Goal: Task Accomplishment & Management: Manage account settings

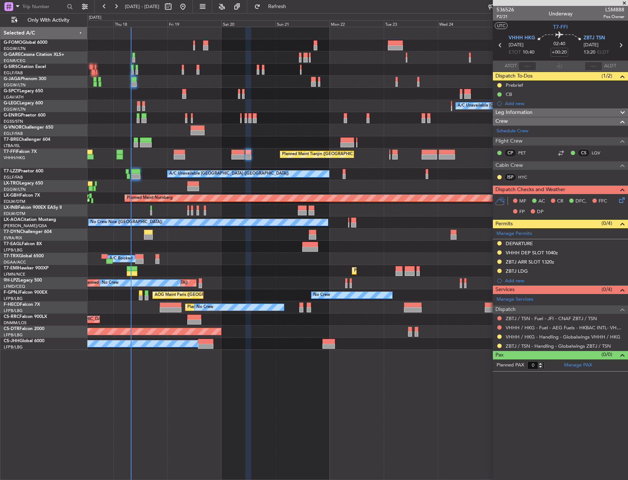
click at [152, 85] on div at bounding box center [357, 82] width 540 height 12
click at [149, 79] on div at bounding box center [357, 82] width 540 height 12
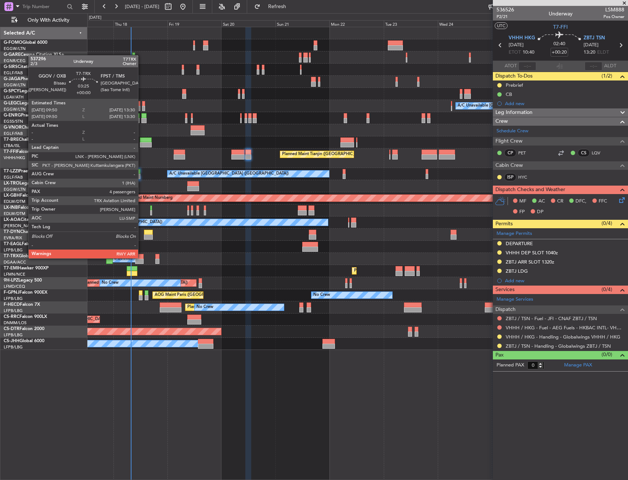
click at [141, 257] on div at bounding box center [139, 256] width 8 height 5
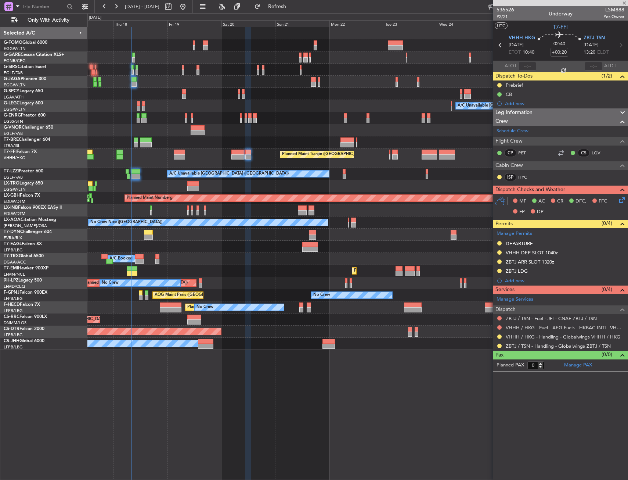
type input "4"
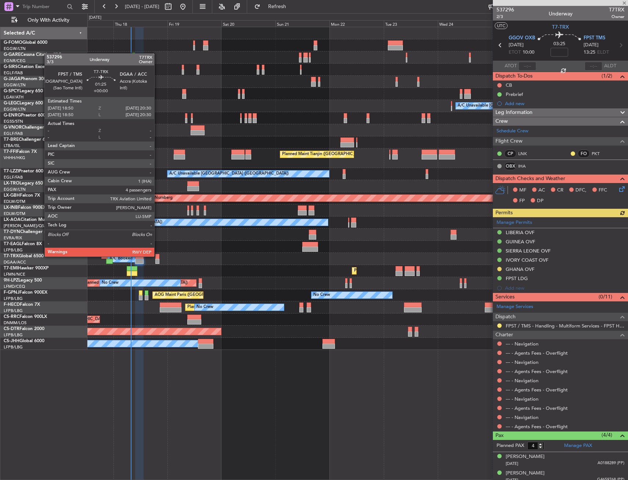
click at [158, 256] on div at bounding box center [157, 256] width 4 height 5
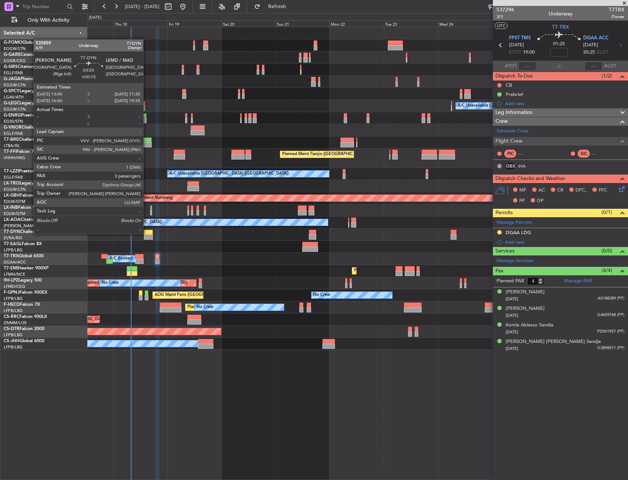
click at [147, 233] on div at bounding box center [148, 232] width 9 height 5
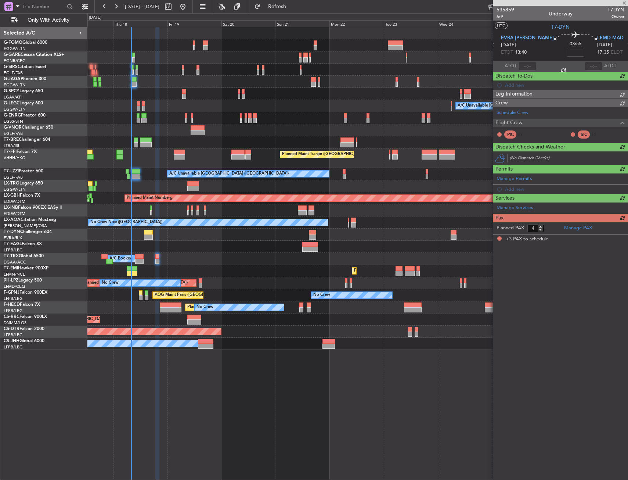
type input "+00:15"
type input "3"
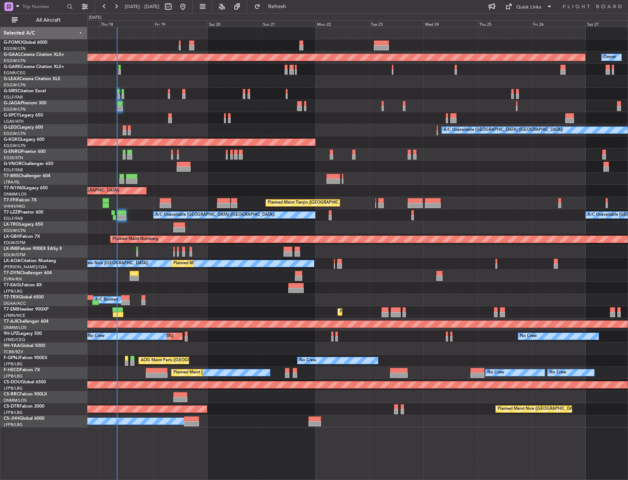
click at [161, 47] on div "Planned Maint Dusseldorf Owner A/C Unavailable [GEOGRAPHIC_DATA] ([GEOGRAPHIC_D…" at bounding box center [357, 227] width 540 height 400
click at [38, 11] on input "text" at bounding box center [43, 6] width 42 height 11
click at [40, 24] on button "All Aircraft" at bounding box center [44, 20] width 72 height 12
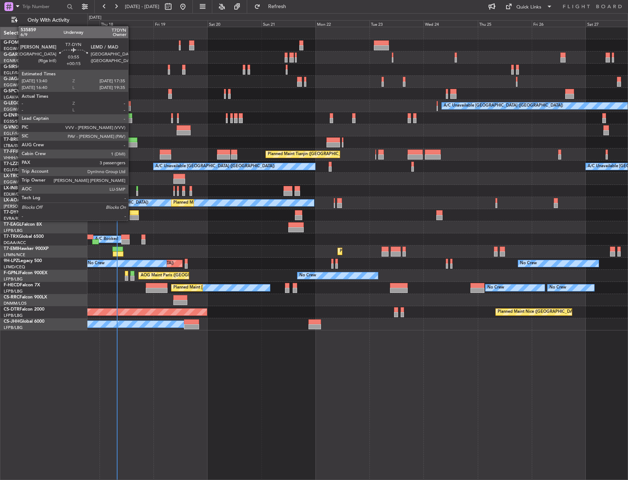
click at [132, 220] on div at bounding box center [134, 217] width 9 height 5
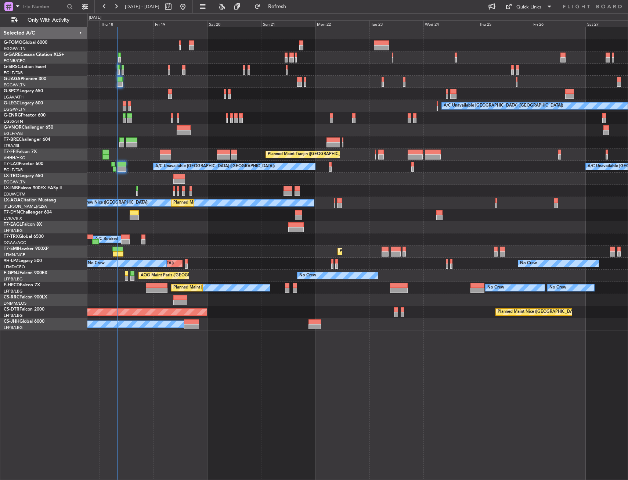
click at [156, 228] on div "Grounded Dubai (Al Maktoum Intl) Planned Maint New York (Teterboro)" at bounding box center [357, 227] width 540 height 12
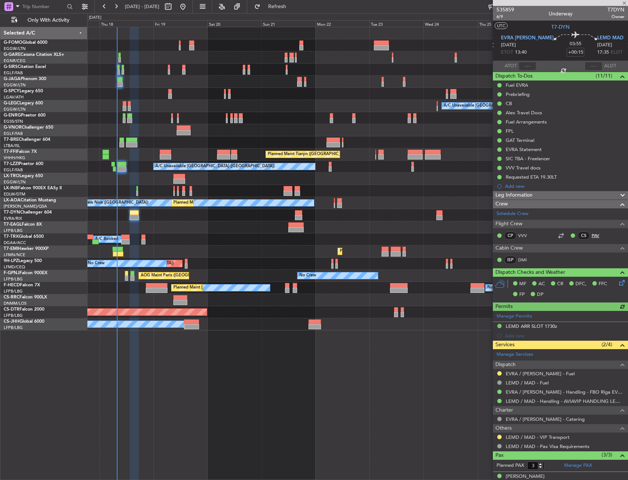
click at [592, 234] on link "PAV" at bounding box center [600, 235] width 17 height 7
click at [292, 335] on div "A/C Unavailable London (Luton) Planned Maint Tianjin (Binhai) A/C Unavailable L…" at bounding box center [357, 253] width 541 height 453
click at [337, 363] on div "A/C Unavailable London (Luton) Planned Maint Tianjin (Binhai) A/C Unavailable L…" at bounding box center [357, 253] width 541 height 453
click at [265, 455] on div "A/C Unavailable London (Luton) Planned Maint Tianjin (Binhai) A/C Unavailable L…" at bounding box center [357, 253] width 541 height 453
click at [274, 357] on div "A/C Unavailable London (Luton) Planned Maint Tianjin (Binhai) A/C Unavailable L…" at bounding box center [357, 253] width 541 height 453
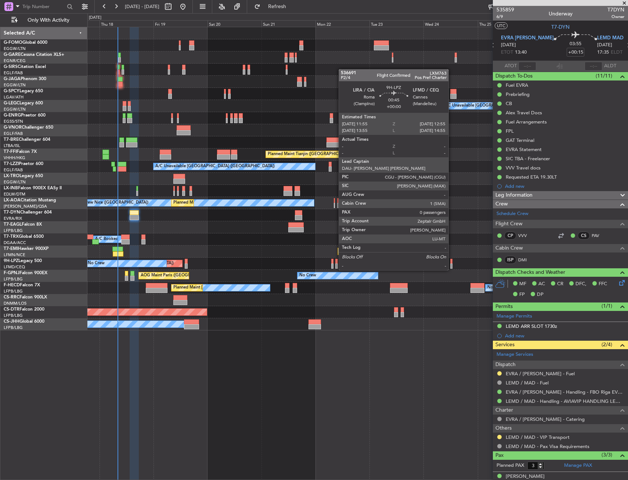
click at [452, 263] on div at bounding box center [451, 261] width 3 height 5
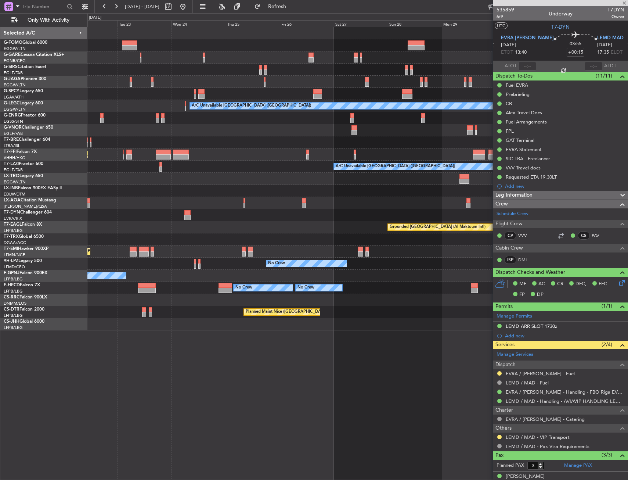
click at [201, 245] on div "A/C Unavailable London (Luton) Planned Maint Tianjin (Binhai) A/C Unavailable L…" at bounding box center [357, 178] width 540 height 303
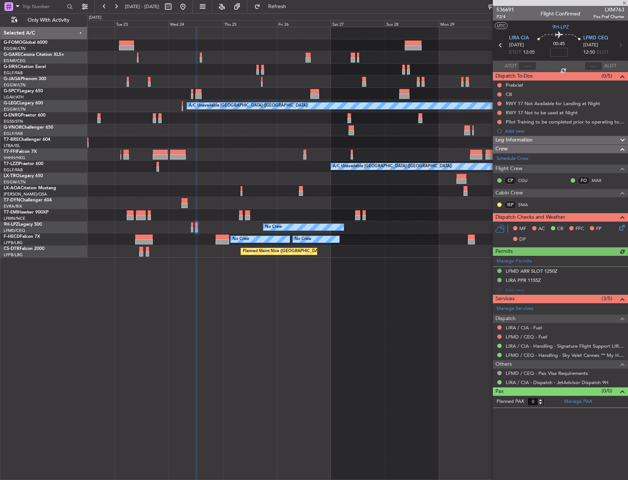
click at [195, 201] on div "A/C Unavailable London (Luton) Planned Maint Tianjin (Binhai) A/C Unavailable L…" at bounding box center [357, 142] width 540 height 230
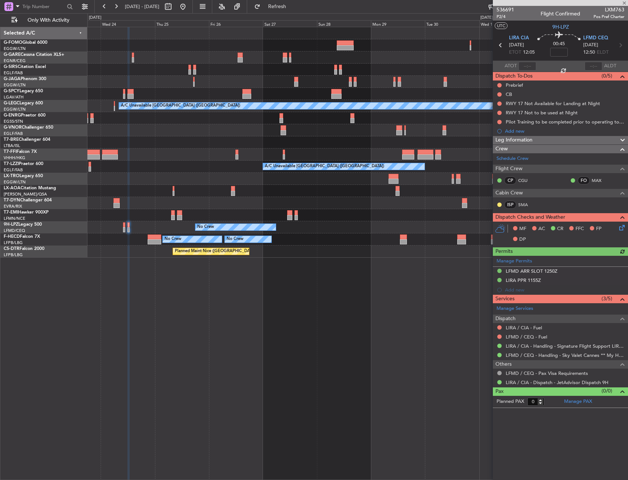
click at [294, 199] on div at bounding box center [357, 203] width 540 height 12
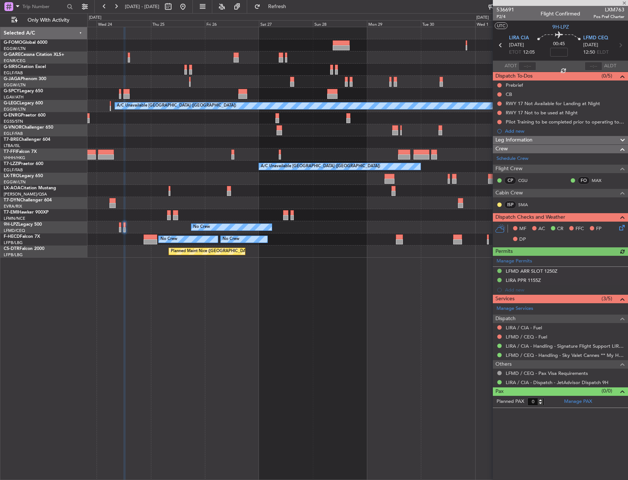
click at [284, 199] on div at bounding box center [357, 203] width 540 height 12
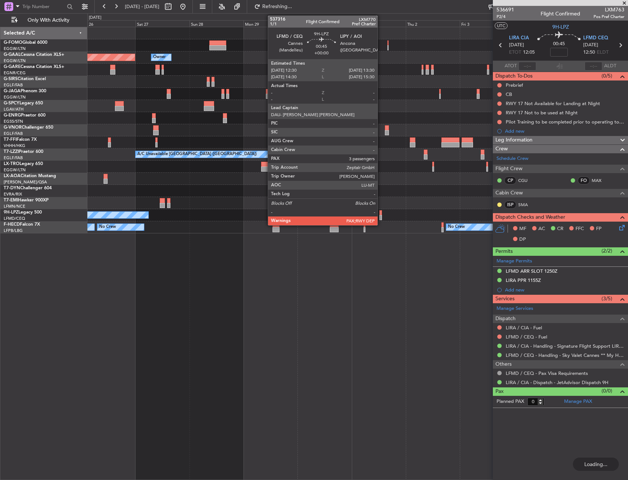
click at [381, 215] on div at bounding box center [380, 212] width 3 height 5
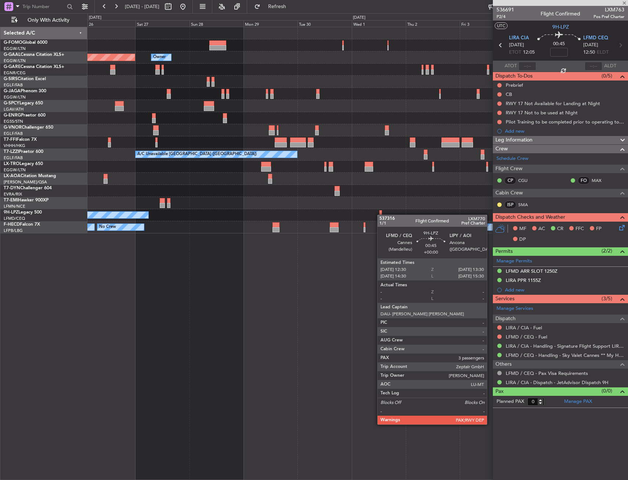
type input "4"
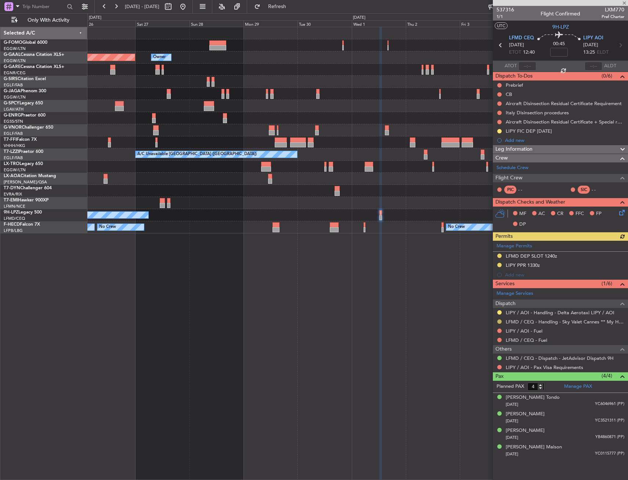
click at [500, 321] on button at bounding box center [499, 321] width 4 height 4
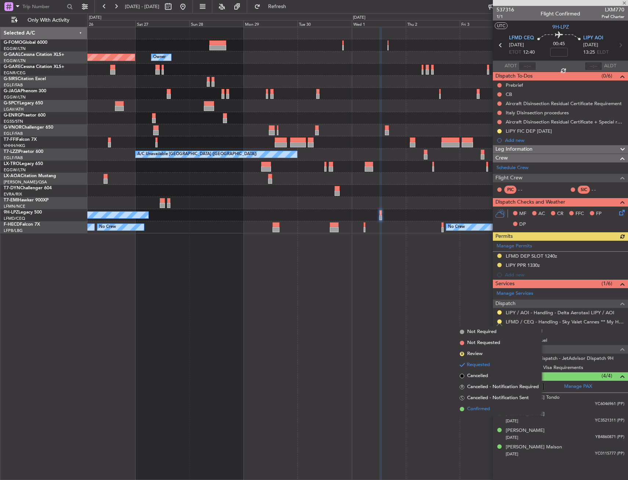
click at [483, 410] on span "Confirmed" at bounding box center [478, 408] width 23 height 7
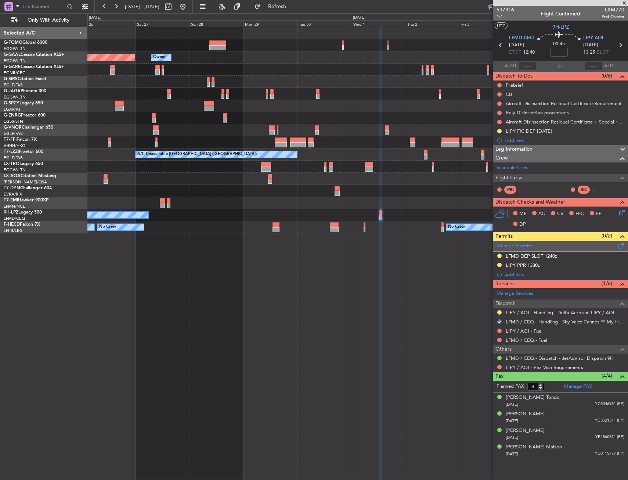
click at [511, 248] on link "Manage Permits" at bounding box center [515, 245] width 36 height 7
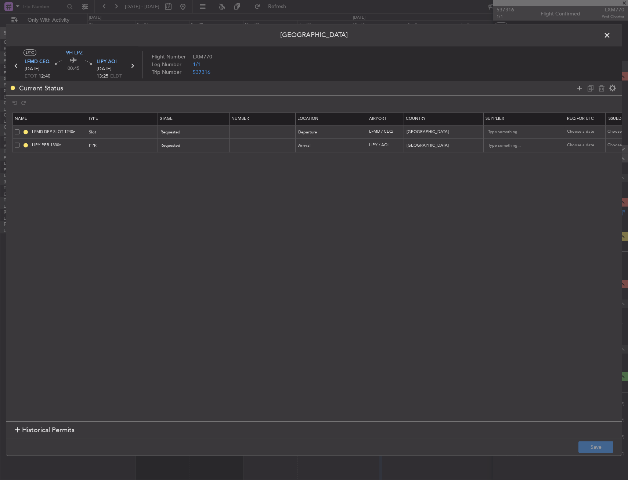
click at [18, 131] on span at bounding box center [17, 131] width 5 height 5
click at [20, 129] on input "checkbox" at bounding box center [20, 129] width 0 height 0
click at [599, 93] on div at bounding box center [596, 88] width 44 height 11
click at [599, 91] on icon at bounding box center [601, 88] width 9 height 9
type input "LIPY PPR 1330z"
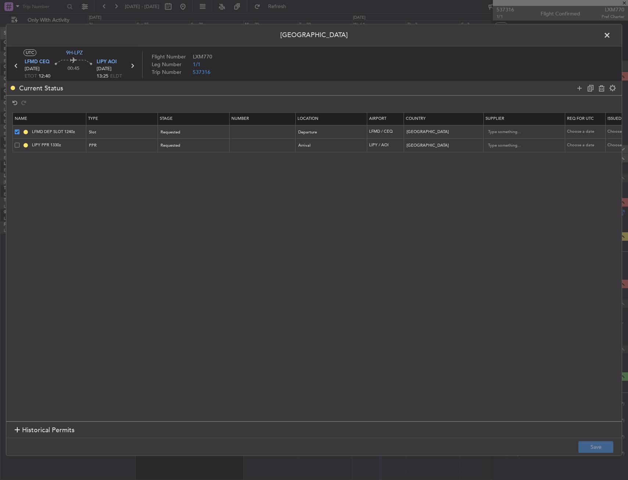
type input "Italy"
click at [595, 460] on div "Permit Center UTC 9H-LPZ LFMD CEQ 01/10/2025 ETOT 12:40 00:45 LIPY AOI 01/10/20…" at bounding box center [314, 240] width 628 height 480
click at [593, 449] on button "Save" at bounding box center [596, 447] width 35 height 12
click at [611, 35] on span at bounding box center [611, 37] width 0 height 15
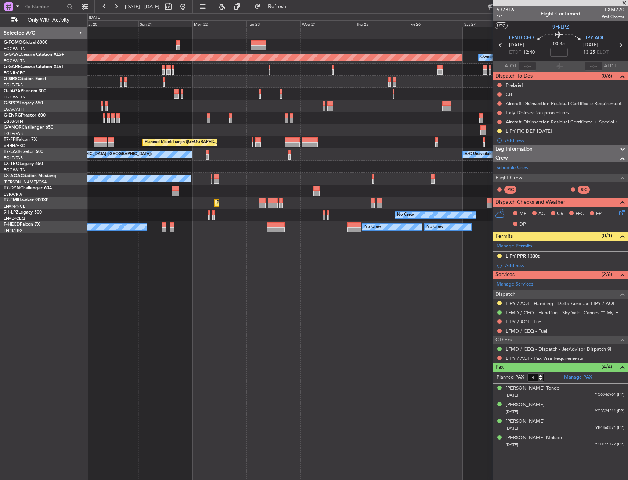
click at [533, 178] on fb-app "26 Sep 2025 - 06 Oct 2025 Refresh Quick Links Only With Activity Planned Maint …" at bounding box center [314, 243] width 628 height 474
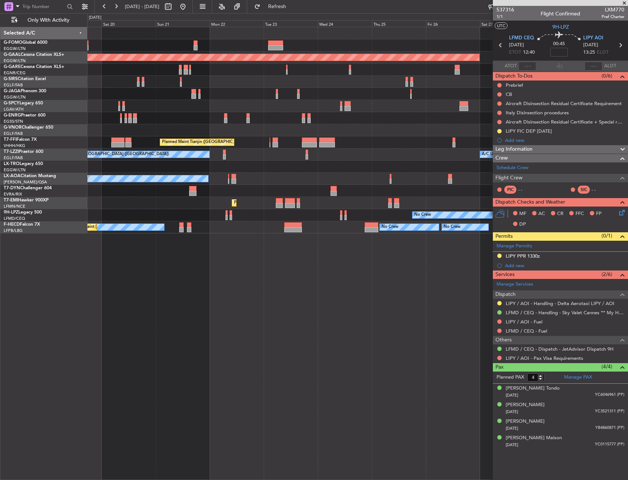
click at [471, 179] on div "Planned Maint Dusseldorf Owner Planned Maint Tianjin (Binhai) A/C Unavailable L…" at bounding box center [357, 130] width 540 height 206
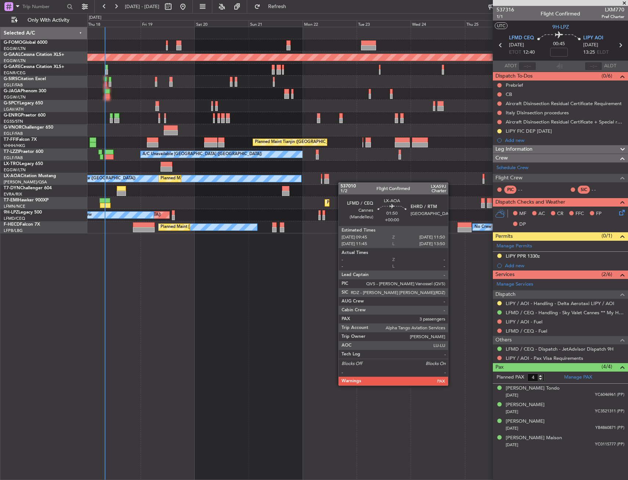
click at [329, 182] on div "No Crew Nice (Côte d'Azur Airport) Planned Maint Nice (Côte d'Azur Airport)" at bounding box center [357, 179] width 540 height 12
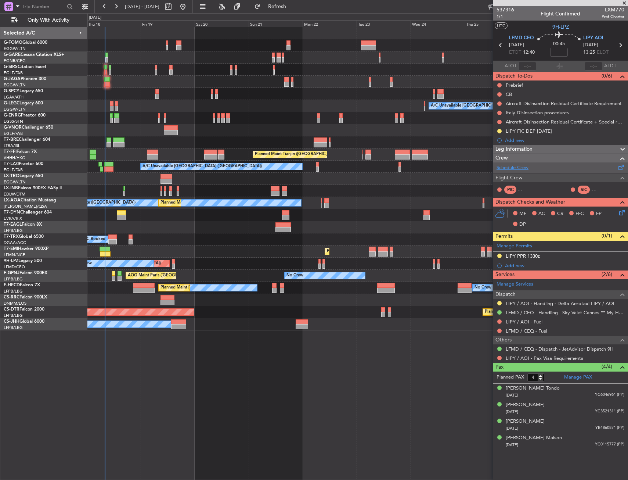
click at [511, 170] on link "Schedule Crew" at bounding box center [513, 167] width 32 height 7
click at [0, 137] on html "18 Sep 2025 - 28 Sep 2025 Refresh Quick Links Only With Activity A/C Unavailabl…" at bounding box center [314, 240] width 628 height 480
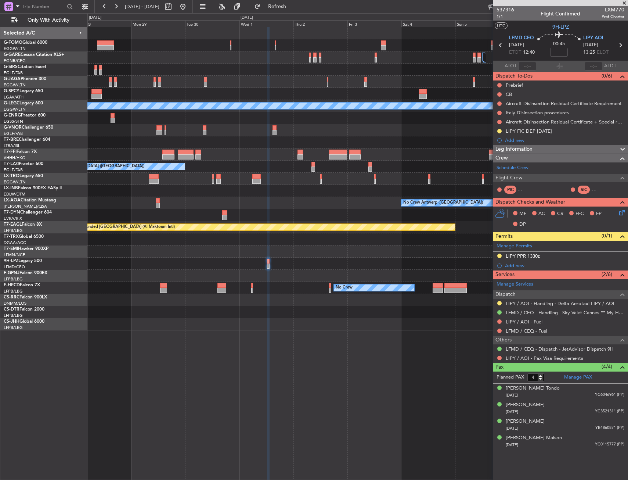
click at [443, 123] on div "A/C Unavailable London (Luton) Planned Maint Geneva (Cointrin) A/C Unavailable …" at bounding box center [357, 178] width 540 height 303
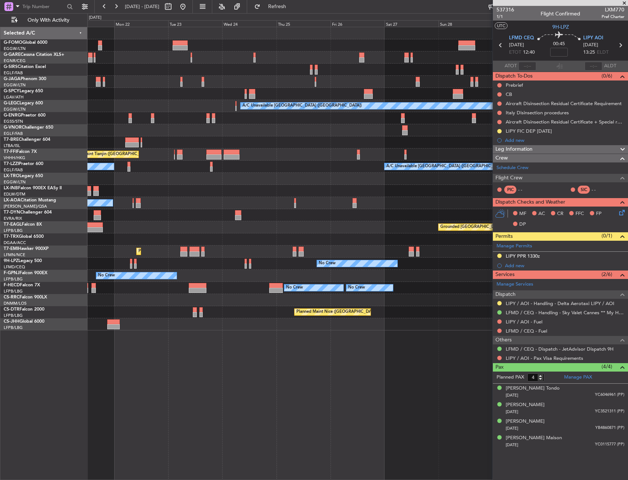
click at [418, 126] on div at bounding box center [357, 130] width 540 height 12
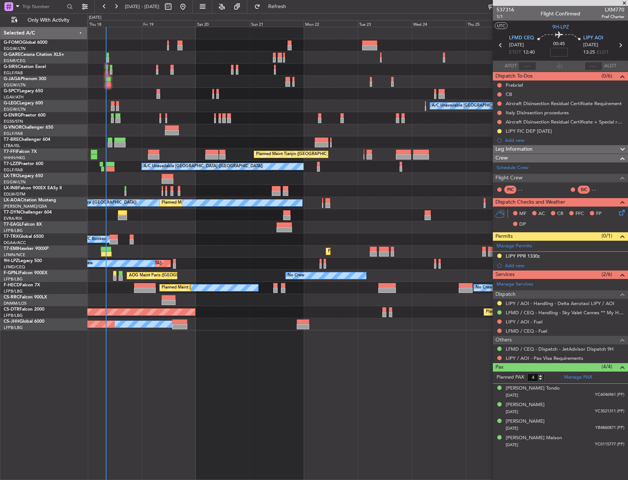
click at [341, 125] on div "A/C Unavailable London (Luton) Planned Maint Tianjin (Binhai) A/C Unavailable L…" at bounding box center [357, 178] width 540 height 303
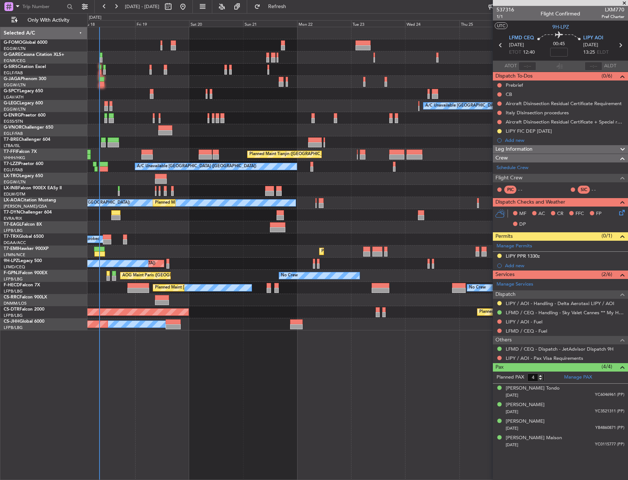
click at [422, 248] on div "Planned Maint [GEOGRAPHIC_DATA]" at bounding box center [357, 251] width 540 height 12
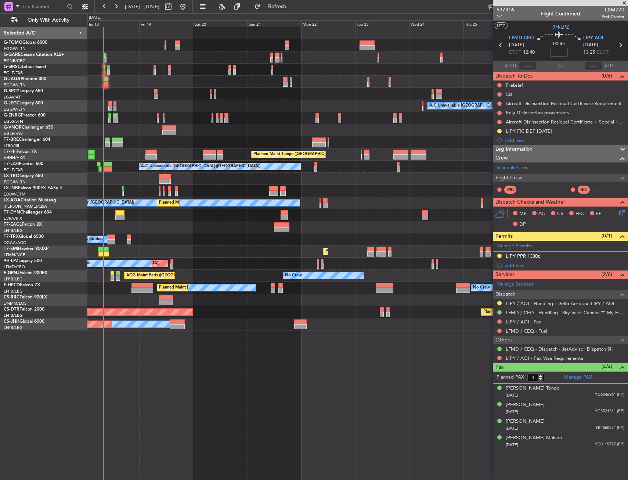
click at [393, 248] on div "Planned Maint [GEOGRAPHIC_DATA]" at bounding box center [357, 251] width 540 height 12
click at [146, 60] on div at bounding box center [357, 57] width 540 height 12
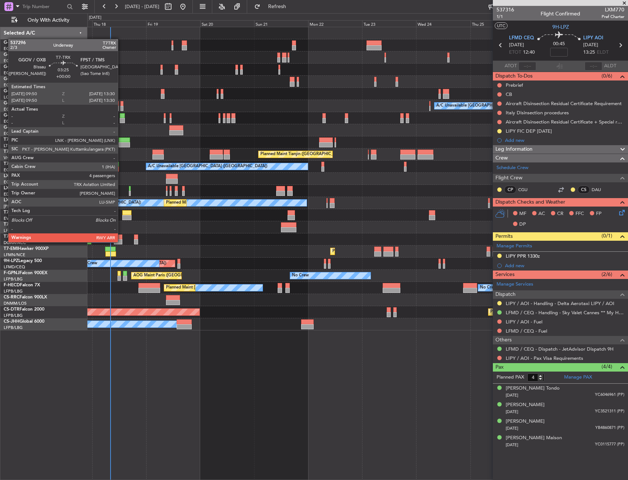
click at [121, 241] on div at bounding box center [118, 241] width 8 height 5
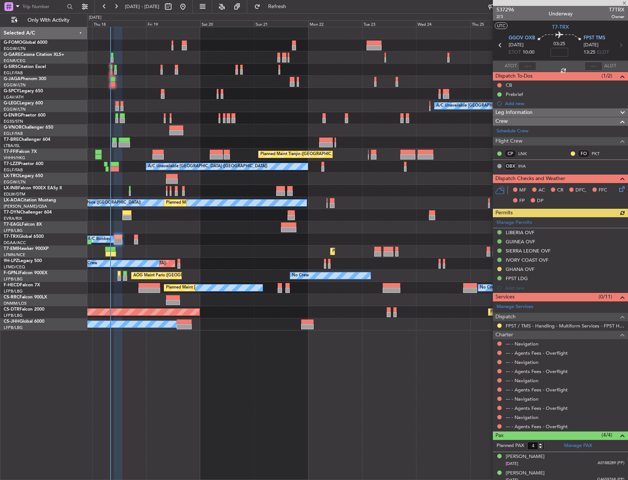
click at [134, 239] on div at bounding box center [136, 241] width 4 height 5
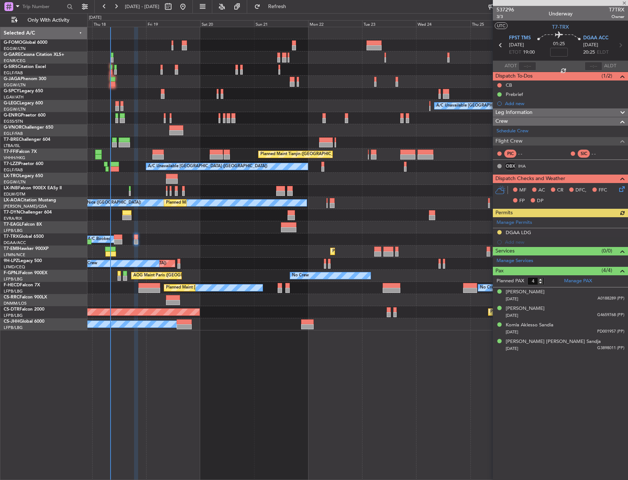
click at [311, 302] on div "Planned Maint [GEOGRAPHIC_DATA] ([GEOGRAPHIC_DATA])" at bounding box center [357, 300] width 540 height 12
drag, startPoint x: 255, startPoint y: 263, endPoint x: 252, endPoint y: 259, distance: 4.4
click at [226, 242] on div "A/C Booked A/C Booked" at bounding box center [357, 239] width 540 height 12
click at [212, 235] on div "A/C Booked A/C Booked" at bounding box center [357, 239] width 540 height 12
click at [114, 87] on div at bounding box center [357, 82] width 540 height 12
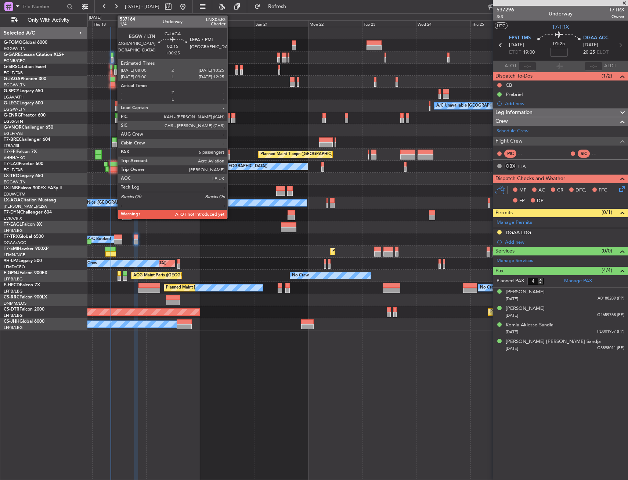
click at [114, 84] on div at bounding box center [113, 84] width 6 height 5
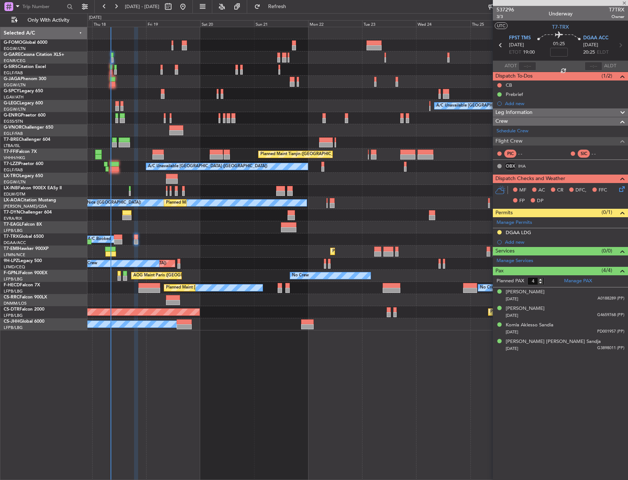
type input "+00:25"
type input "6"
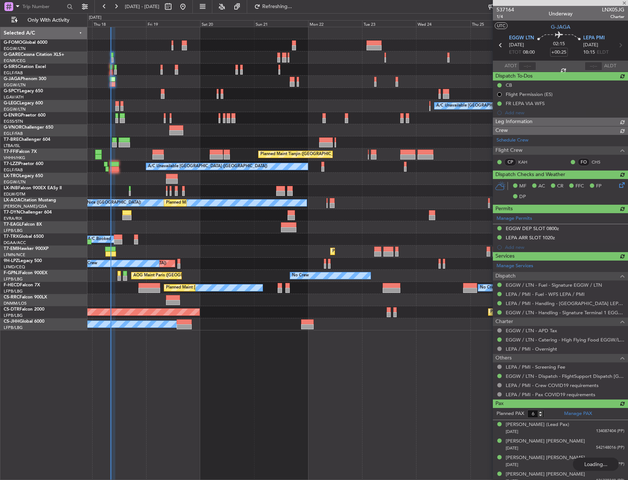
type input "08:20"
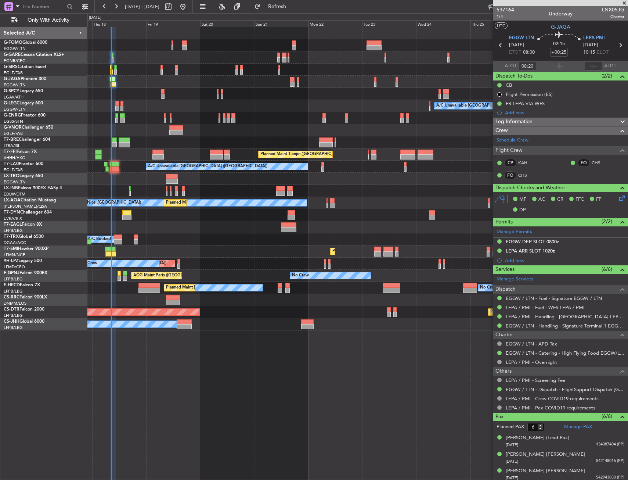
drag, startPoint x: 299, startPoint y: 5, endPoint x: 299, endPoint y: 18, distance: 12.9
click at [293, 5] on span "Refresh" at bounding box center [277, 6] width 31 height 5
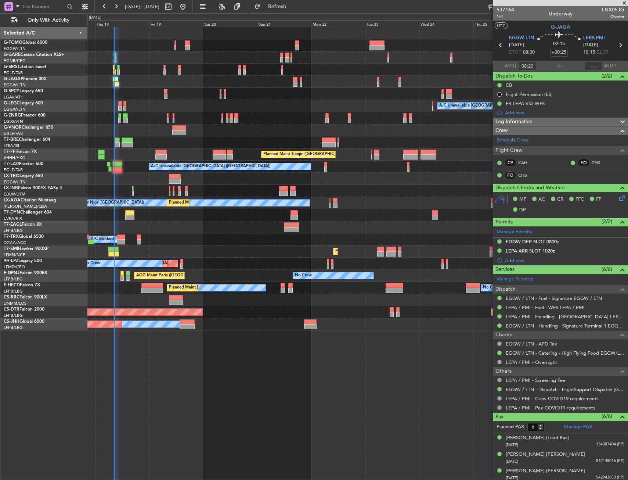
click at [454, 262] on div "No Crew Planned Maint St Gallen (Altenrhein) No Crew" at bounding box center [357, 263] width 540 height 12
click at [218, 90] on div at bounding box center [357, 94] width 540 height 12
click at [381, 50] on div at bounding box center [377, 47] width 15 height 5
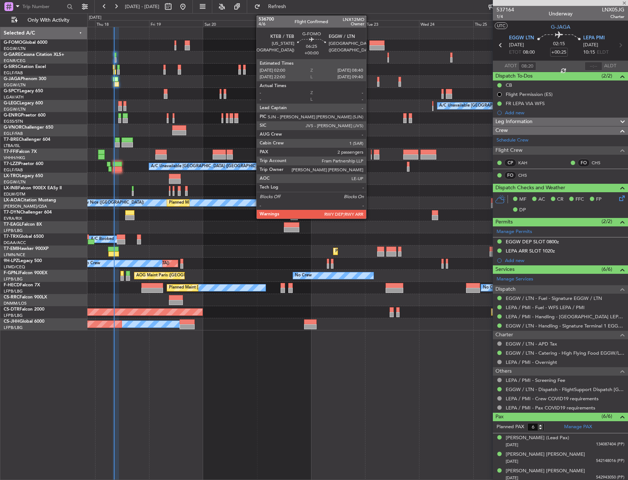
type input "2"
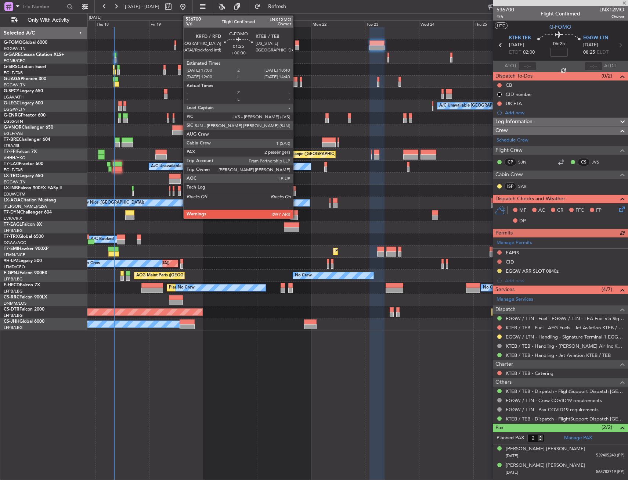
click at [296, 48] on div at bounding box center [297, 47] width 4 height 5
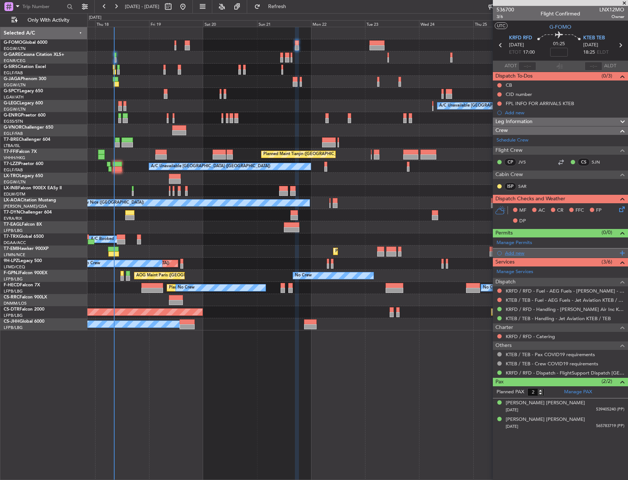
click at [515, 248] on div "Add new" at bounding box center [560, 252] width 135 height 9
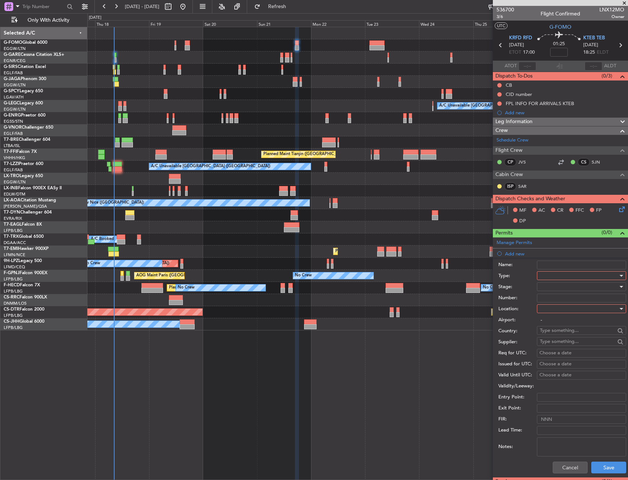
click at [545, 273] on div at bounding box center [579, 275] width 78 height 11
click at [546, 347] on span "CID" at bounding box center [578, 345] width 77 height 11
click at [552, 302] on div "Number:" at bounding box center [562, 297] width 128 height 11
click at [552, 314] on div at bounding box center [579, 308] width 78 height 11
click at [552, 319] on span "Departure" at bounding box center [578, 323] width 77 height 11
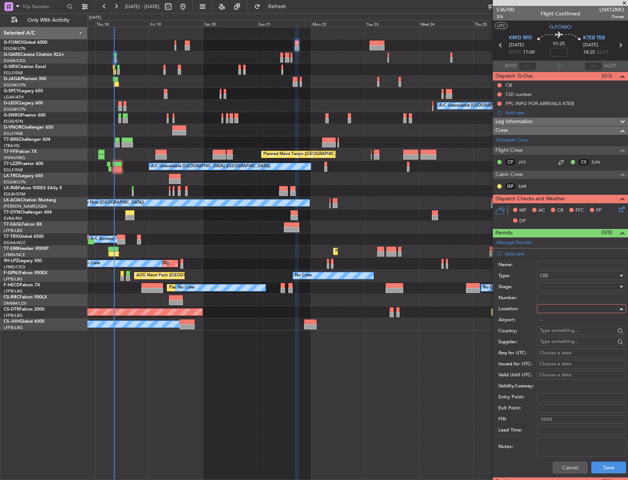
type input "KRFD / RFD"
click at [605, 465] on button "Save" at bounding box center [608, 467] width 35 height 12
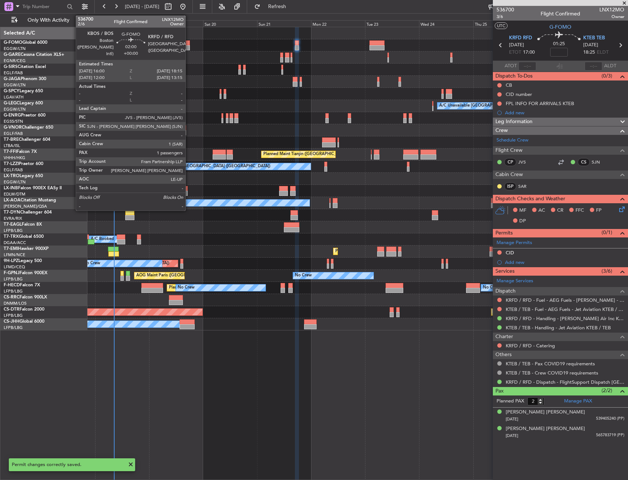
click at [189, 45] on div at bounding box center [187, 42] width 5 height 5
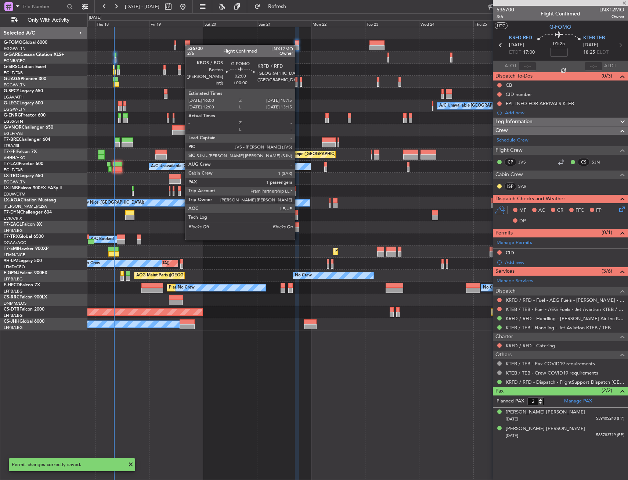
type input "1"
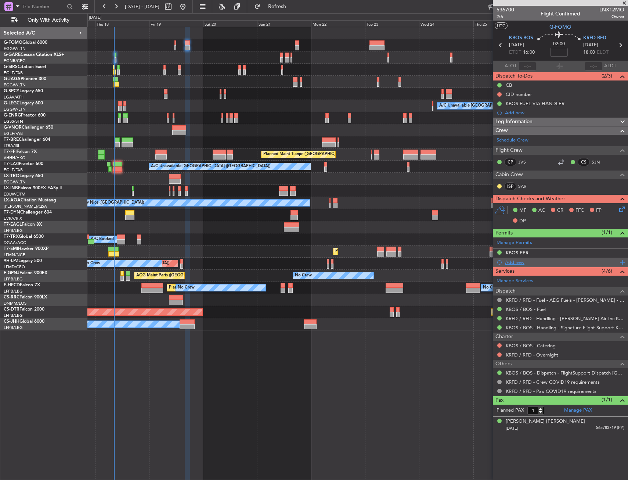
click at [512, 264] on div "Add new" at bounding box center [560, 261] width 135 height 9
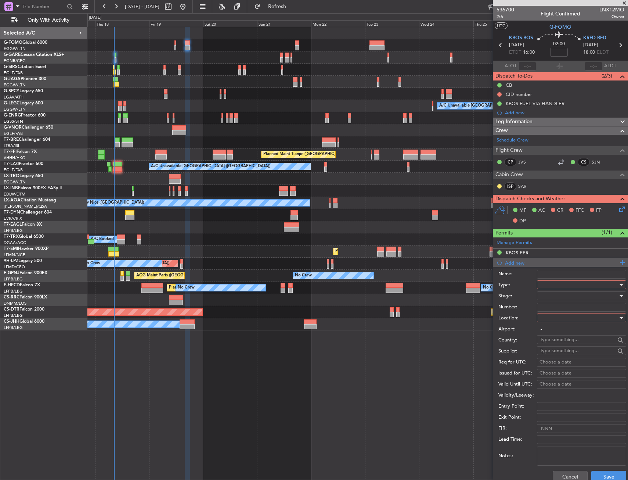
click at [559, 282] on div at bounding box center [579, 284] width 78 height 11
click at [555, 352] on span "CID" at bounding box center [578, 354] width 77 height 11
click at [555, 317] on div at bounding box center [579, 317] width 78 height 11
click at [556, 329] on span "Departure" at bounding box center [578, 332] width 77 height 11
type input "KBOS / BOS"
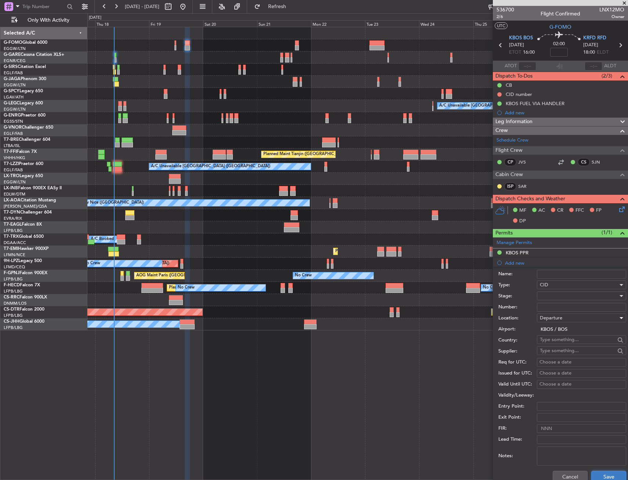
click at [600, 474] on button "Save" at bounding box center [608, 477] width 35 height 12
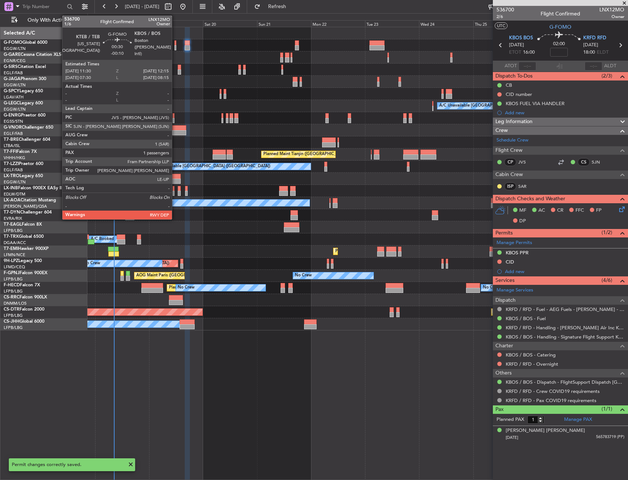
click at [175, 44] on div at bounding box center [175, 42] width 2 height 5
type input "-00:10"
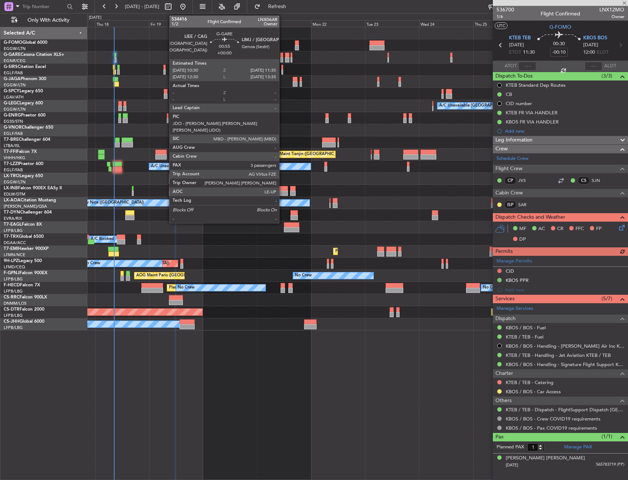
click at [282, 58] on div at bounding box center [281, 59] width 3 height 5
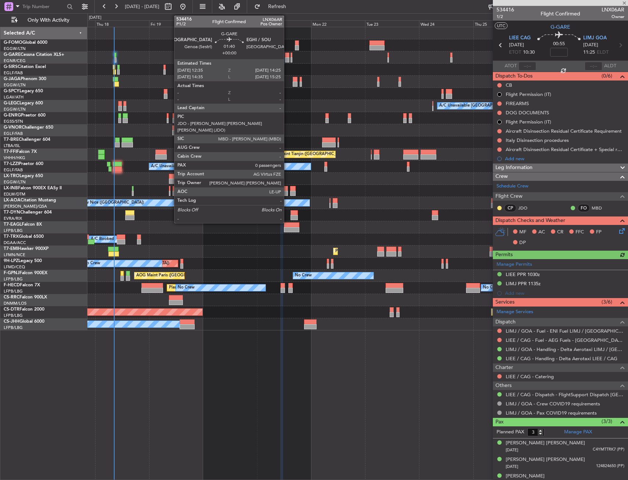
click at [287, 56] on div at bounding box center [287, 55] width 4 height 5
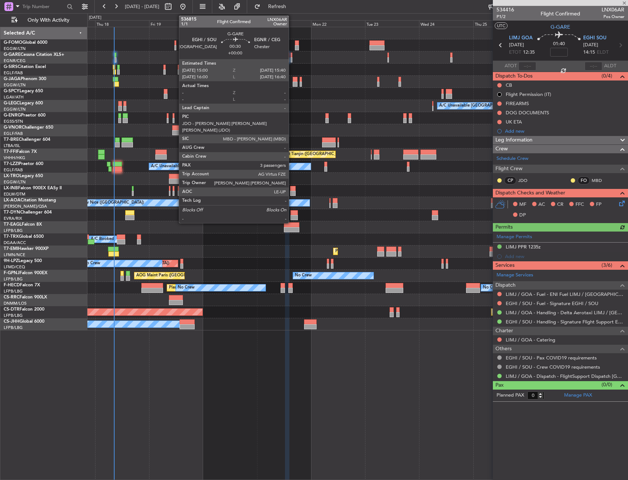
click at [292, 58] on div at bounding box center [292, 59] width 2 height 5
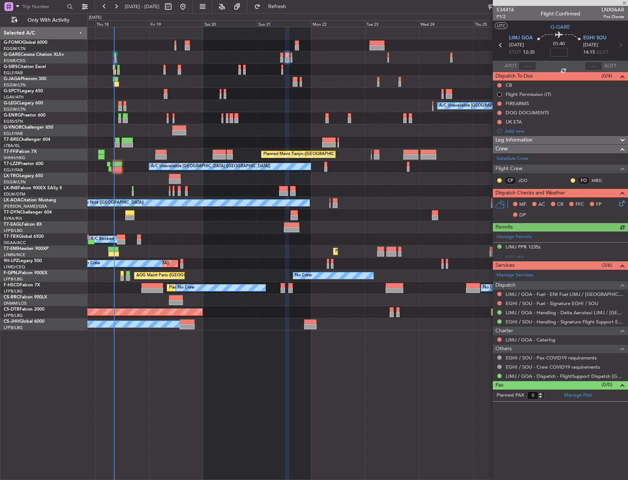
type input "3"
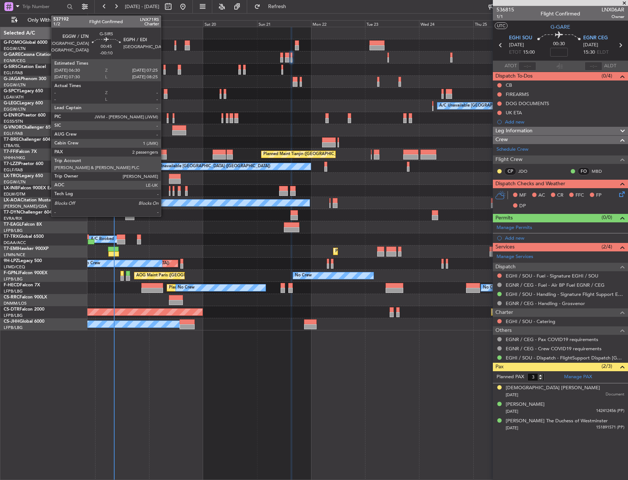
click at [164, 68] on div at bounding box center [164, 67] width 2 height 5
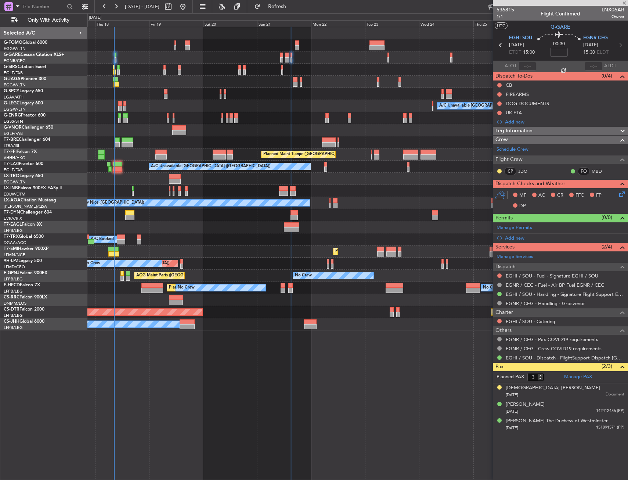
type input "-00:10"
type input "2"
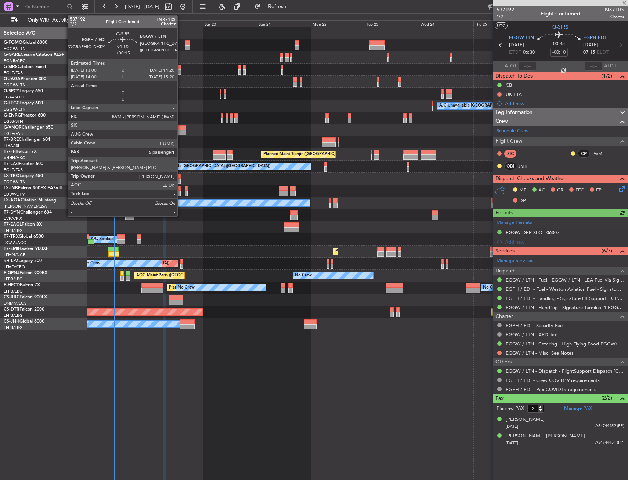
click at [181, 67] on div at bounding box center [179, 67] width 3 height 5
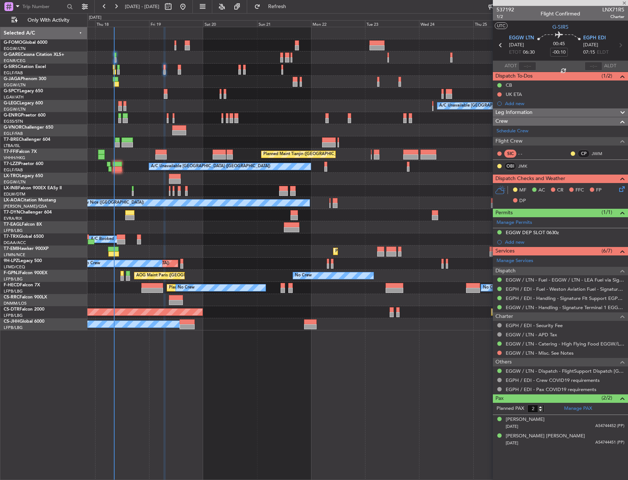
type input "+00:15"
type input "6"
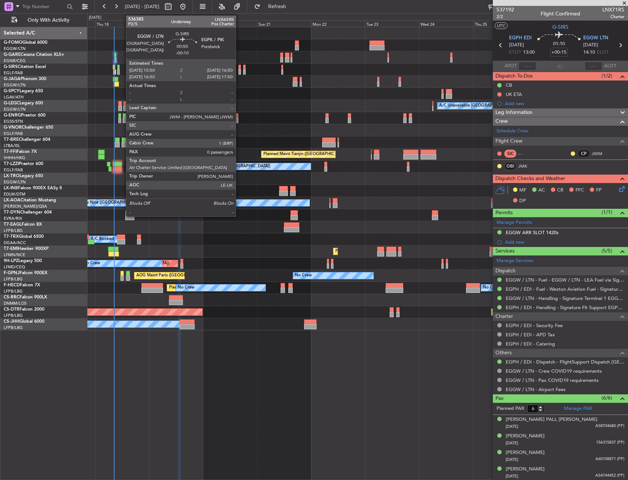
click at [239, 69] on div at bounding box center [239, 67] width 3 height 5
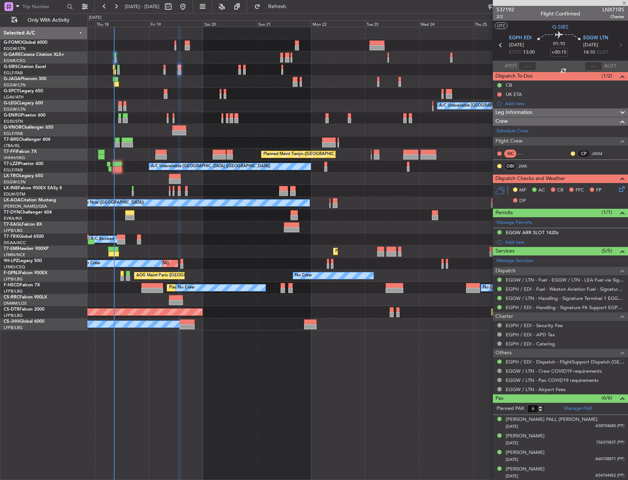
type input "-00:10"
type input "0"
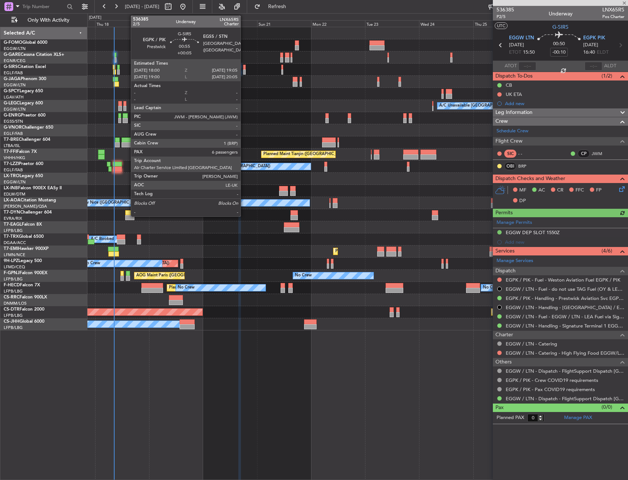
click at [244, 68] on div at bounding box center [244, 67] width 3 height 5
type input "+00:05"
type input "6"
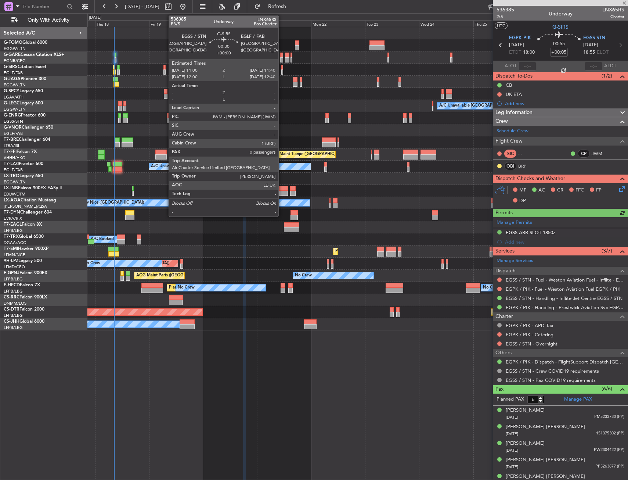
click at [282, 69] on div at bounding box center [282, 71] width 2 height 5
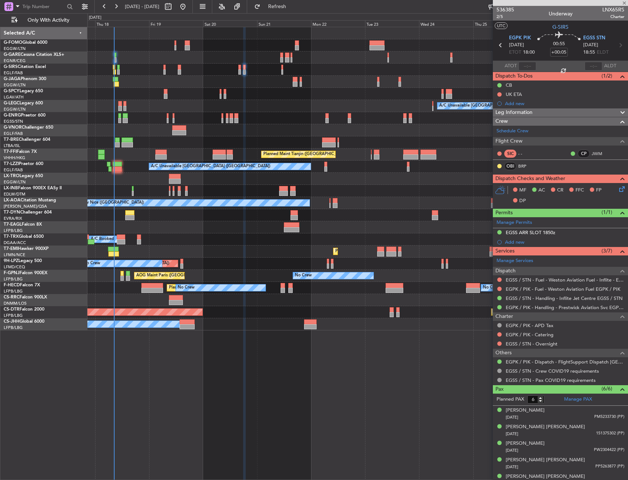
type input "0"
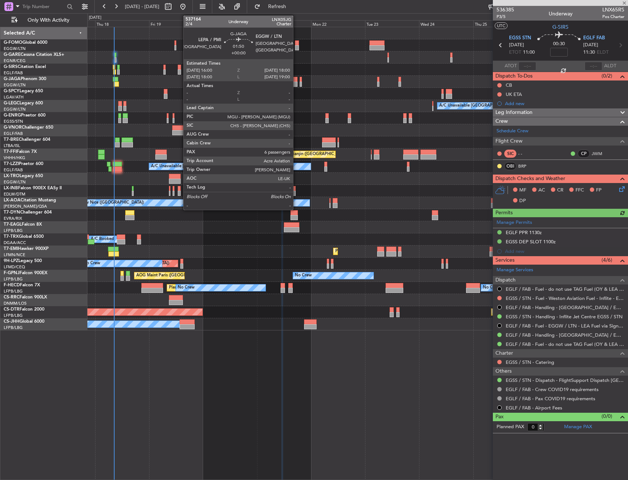
click at [296, 80] on div at bounding box center [295, 79] width 5 height 5
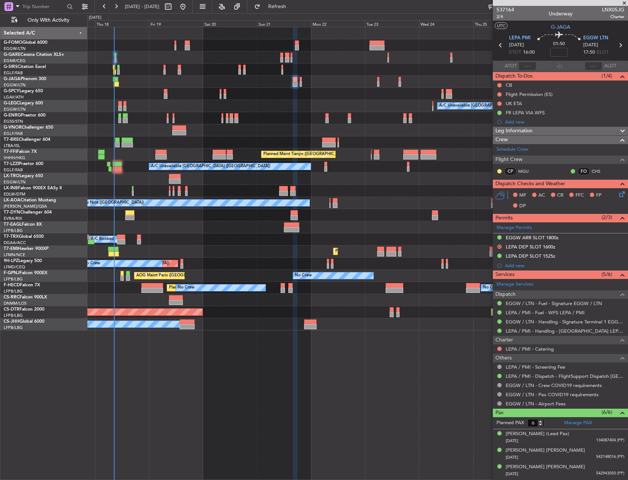
click at [147, 38] on div at bounding box center [357, 33] width 540 height 12
click at [264, 105] on div "A/C Unavailable [GEOGRAPHIC_DATA] ([GEOGRAPHIC_DATA])" at bounding box center [357, 106] width 540 height 12
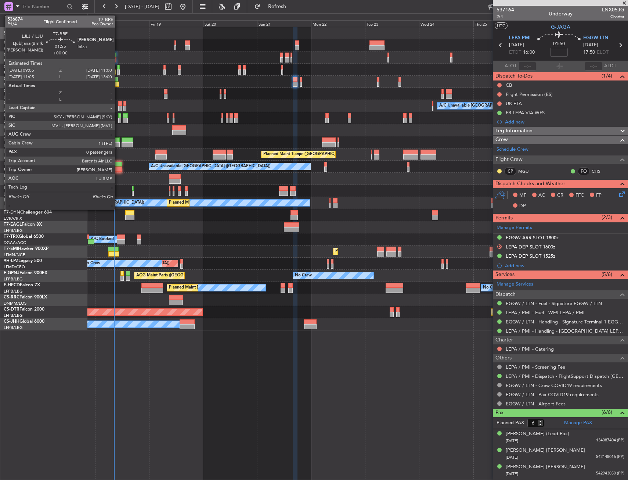
click at [118, 140] on div at bounding box center [117, 139] width 4 height 5
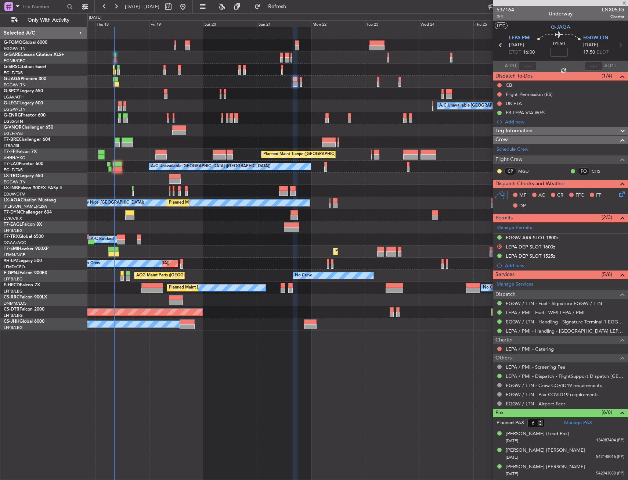
type input "0"
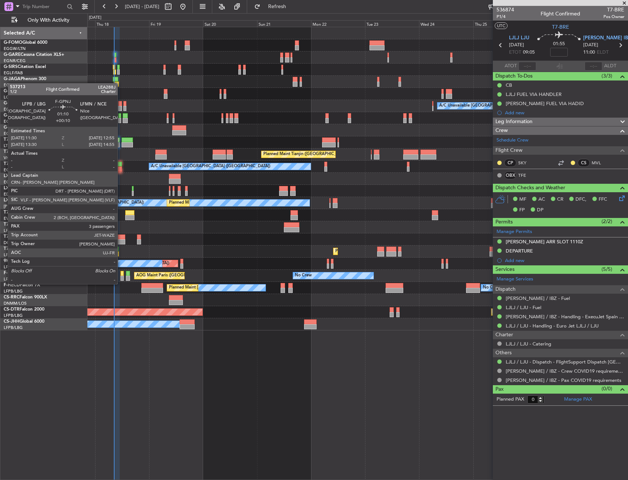
click at [121, 277] on div at bounding box center [121, 277] width 3 height 5
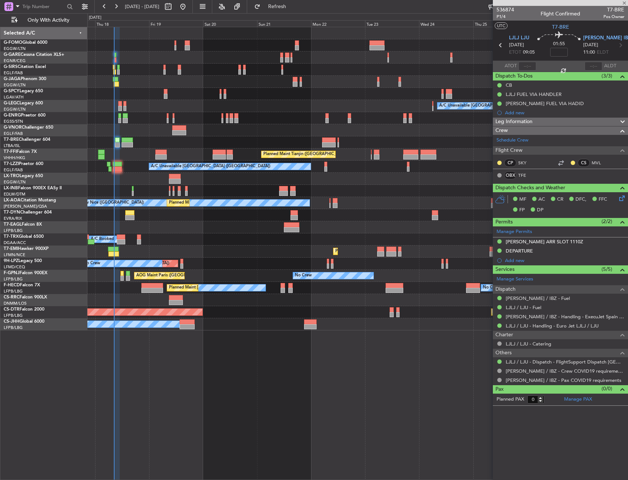
type input "+00:10"
type input "3"
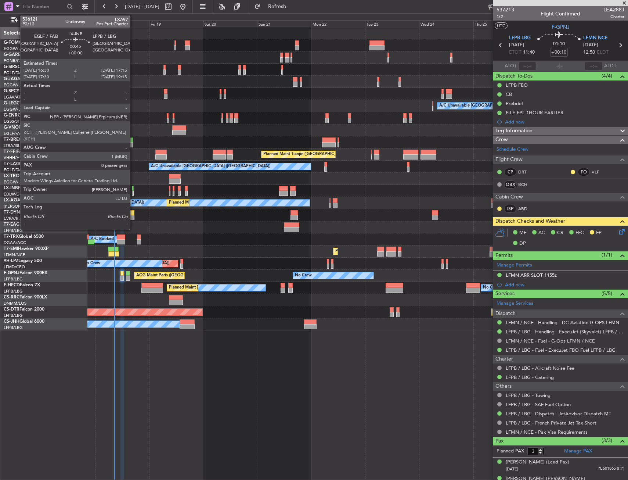
click at [133, 191] on div at bounding box center [133, 193] width 2 height 5
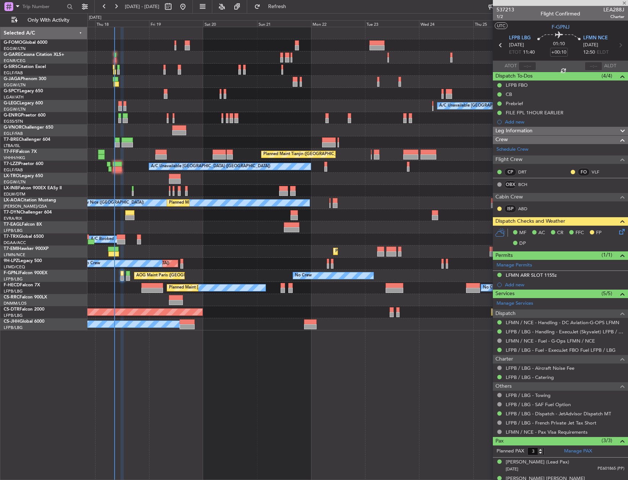
type input "0"
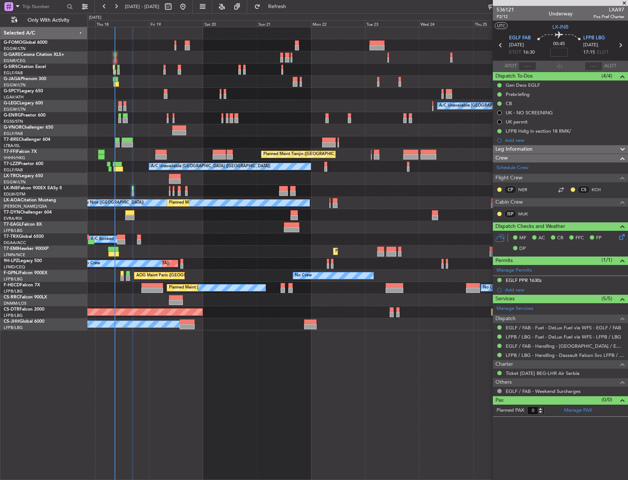
click at [113, 55] on div at bounding box center [357, 57] width 540 height 12
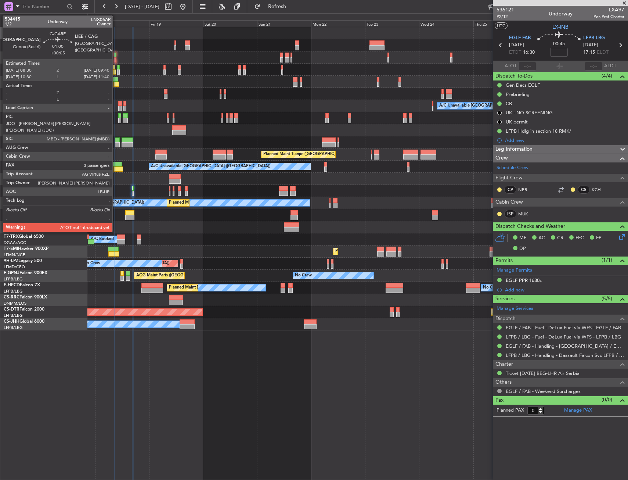
click at [116, 54] on div at bounding box center [115, 55] width 3 height 5
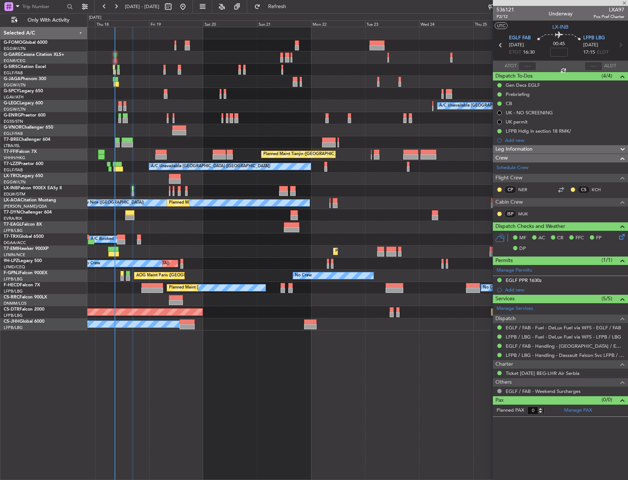
type input "+00:05"
type input "3"
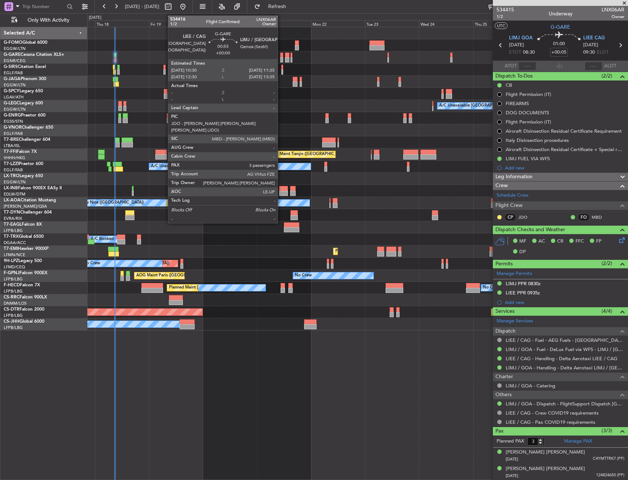
click at [281, 54] on div at bounding box center [281, 55] width 3 height 5
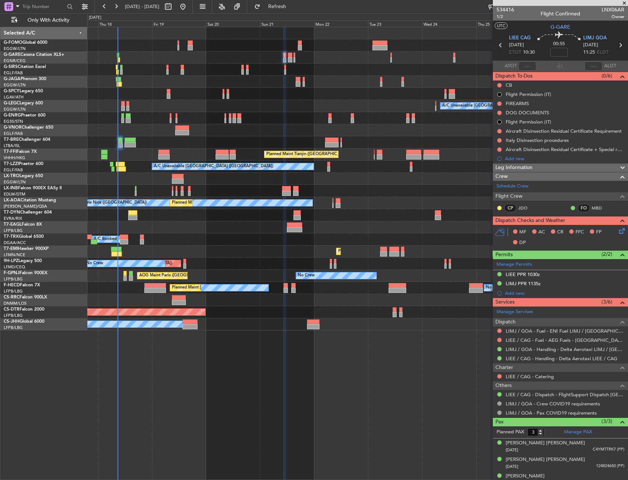
click at [171, 244] on div "A/C Booked A/C Booked" at bounding box center [357, 239] width 540 height 12
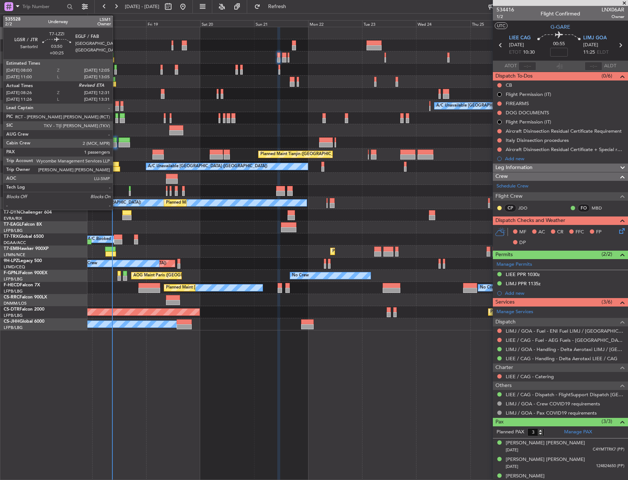
click at [118, 165] on div at bounding box center [115, 164] width 10 height 5
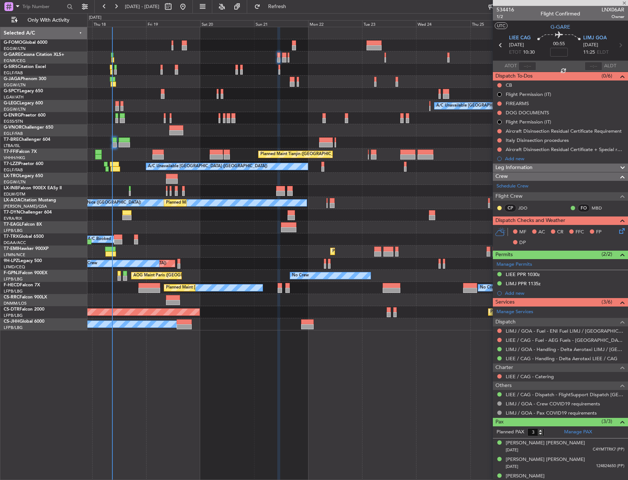
type input "+00:25"
type input "08:36"
type input "1"
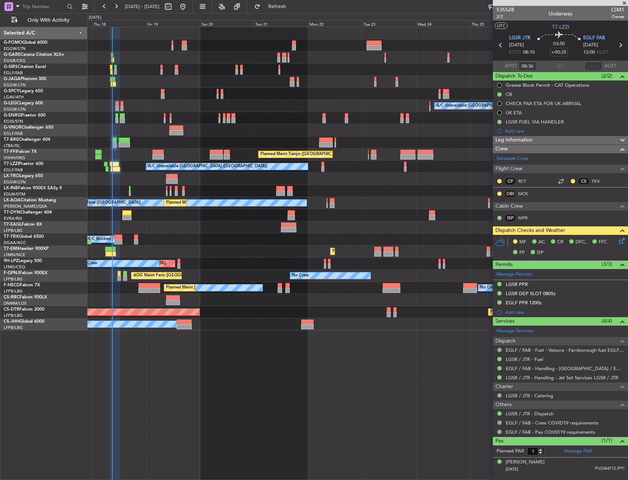
click at [621, 242] on icon at bounding box center [621, 240] width 6 height 6
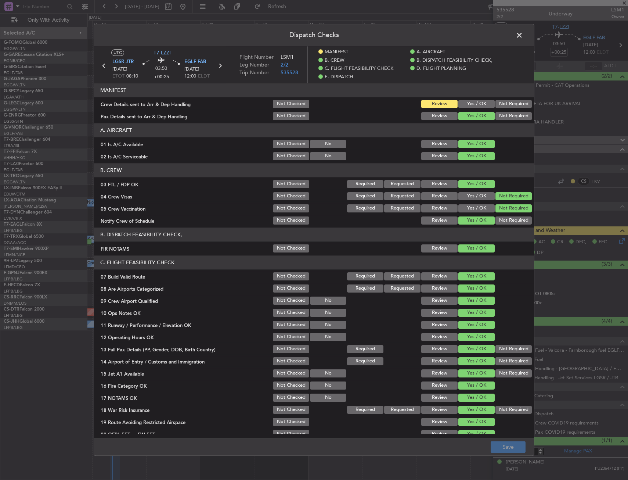
click at [474, 99] on div "Yes / OK" at bounding box center [475, 104] width 37 height 10
click at [473, 105] on button "Yes / OK" at bounding box center [476, 104] width 36 height 8
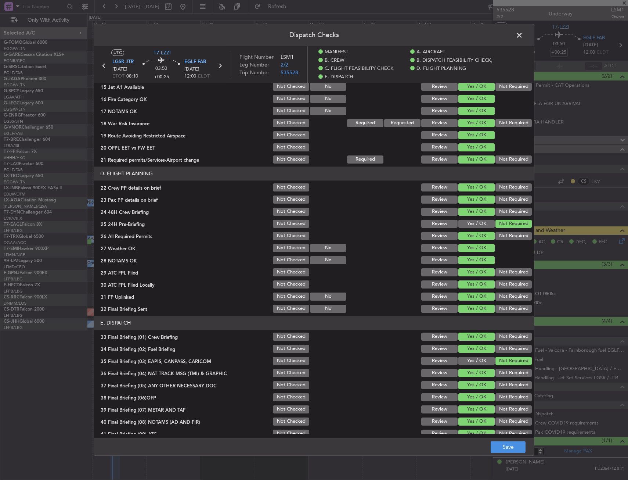
scroll to position [330, 0]
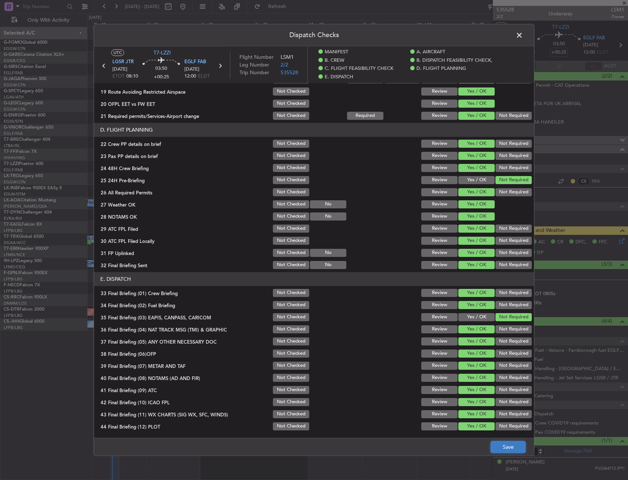
click at [506, 447] on button "Save" at bounding box center [508, 447] width 35 height 12
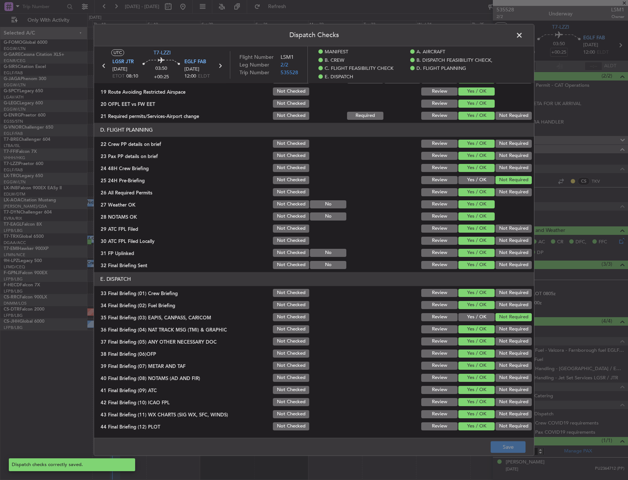
click at [523, 39] on span at bounding box center [523, 37] width 0 height 15
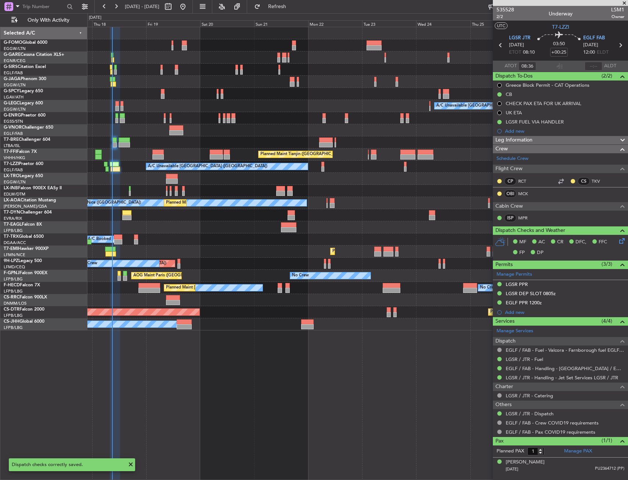
click at [132, 179] on div "Unplanned Maint [GEOGRAPHIC_DATA] ([PERSON_NAME] Intl)" at bounding box center [357, 179] width 540 height 12
click at [117, 276] on div "No Crew AOG Maint [GEOGRAPHIC_DATA] ([GEOGRAPHIC_DATA]) No Crew" at bounding box center [357, 276] width 540 height 12
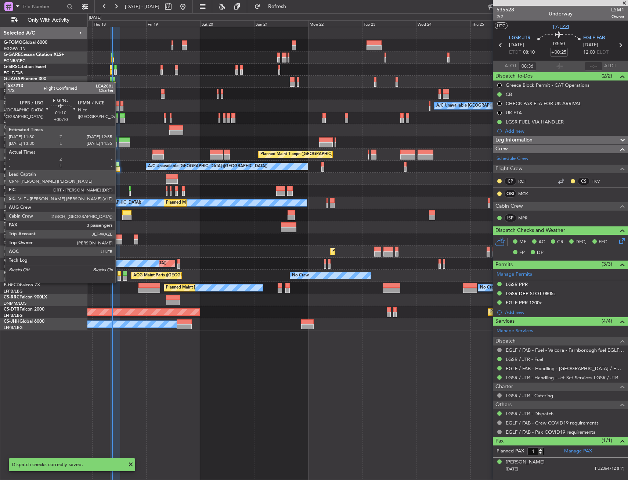
click at [119, 275] on div at bounding box center [119, 277] width 3 height 5
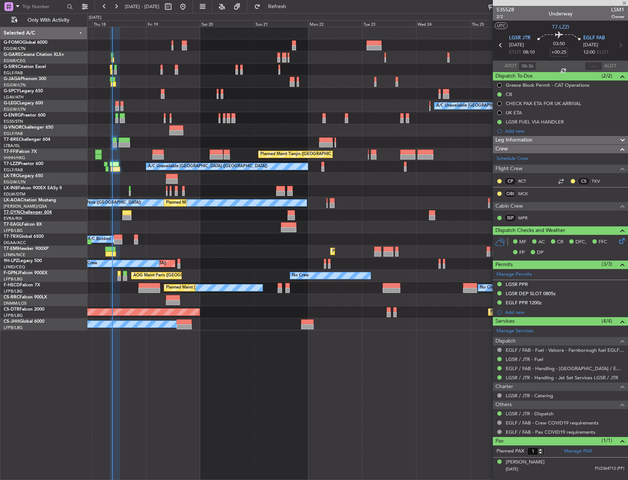
type input "+00:10"
type input "3"
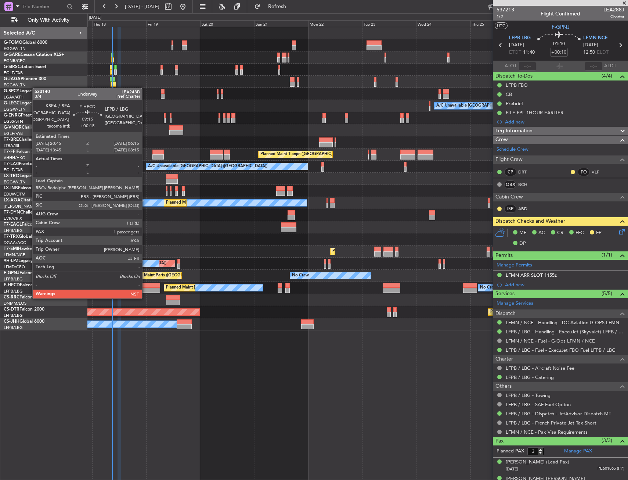
click at [145, 290] on div at bounding box center [149, 290] width 22 height 5
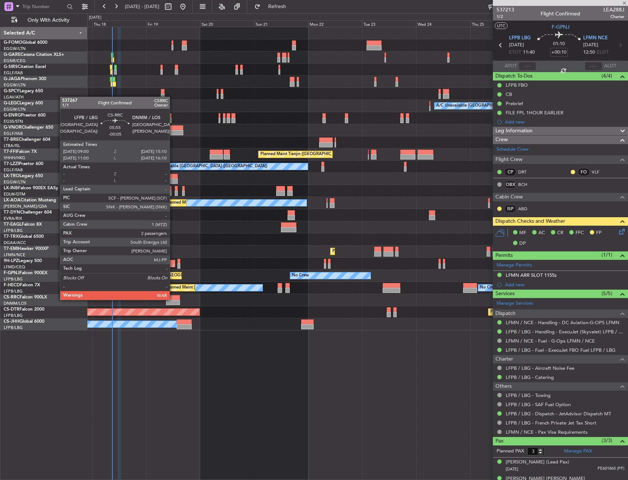
type input "+00:15"
type input "1"
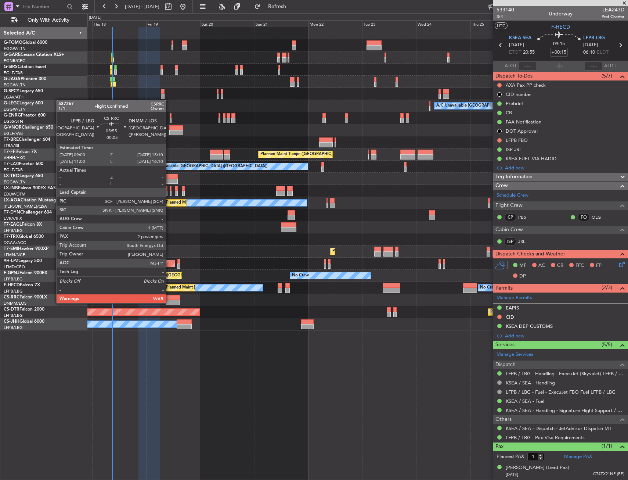
click at [169, 302] on div at bounding box center [173, 302] width 14 height 5
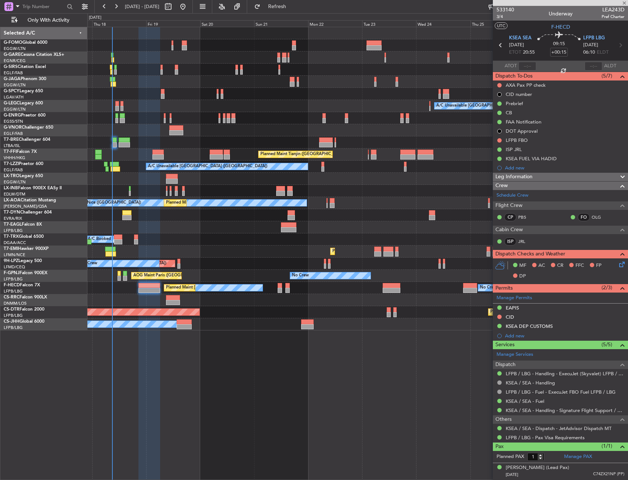
type input "-00:05"
type input "2"
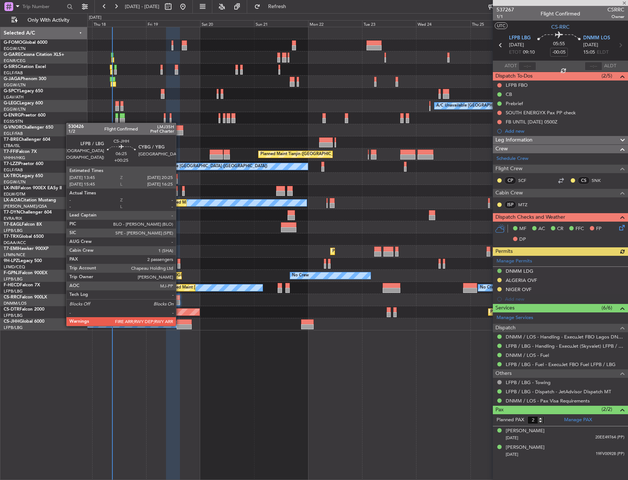
click at [179, 325] on div at bounding box center [184, 326] width 15 height 5
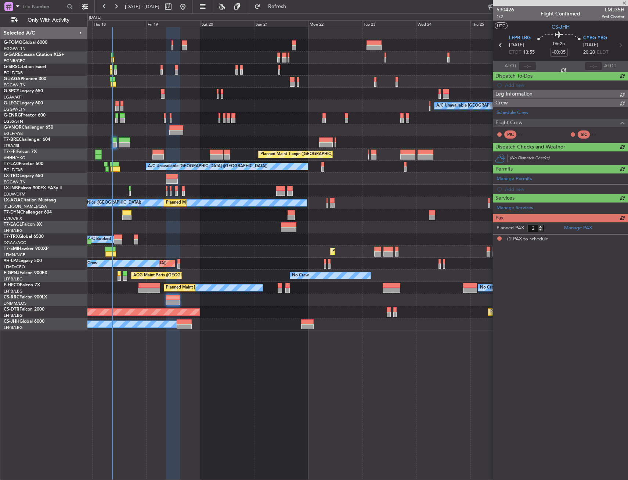
type input "+00:25"
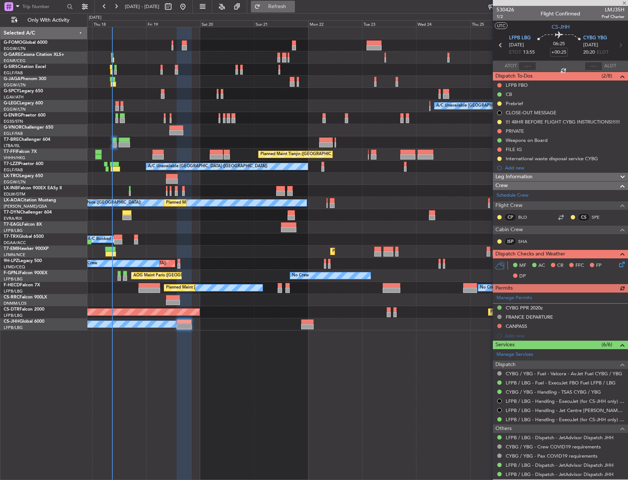
click at [293, 8] on span "Refresh" at bounding box center [277, 6] width 31 height 5
